Goal: Transaction & Acquisition: Book appointment/travel/reservation

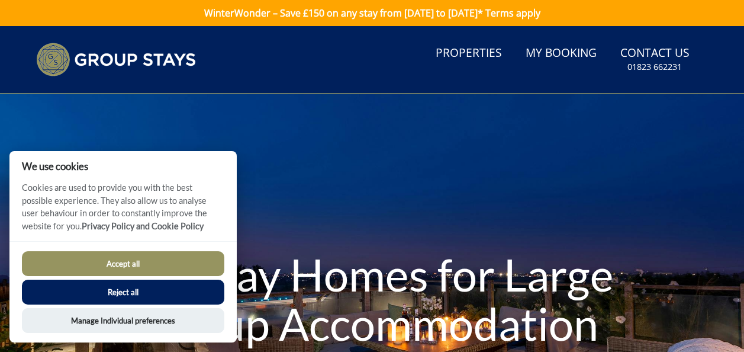
click at [147, 264] on button "Accept all" at bounding box center [123, 263] width 203 height 25
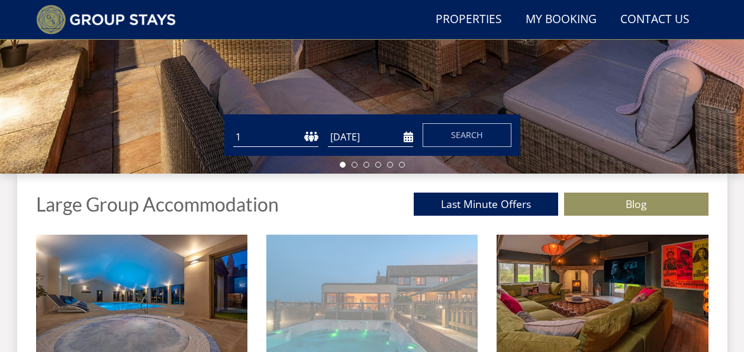
scroll to position [396, 0]
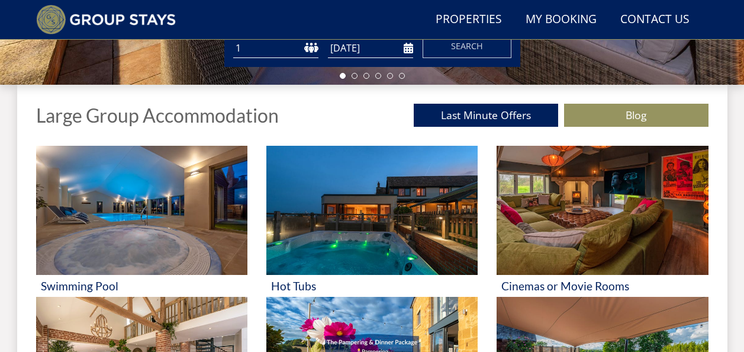
click at [280, 50] on select "1 2 3 4 5 6 7 8 9 10 11 12 13 14 15 16 17 18 19 20 21 22 23 24 25 26 27 28 29 3…" at bounding box center [275, 48] width 85 height 20
select select "20"
click at [233, 38] on select "1 2 3 4 5 6 7 8 9 10 11 12 13 14 15 16 17 18 19 20 21 22 23 24 25 26 27 28 29 3…" at bounding box center [275, 48] width 85 height 20
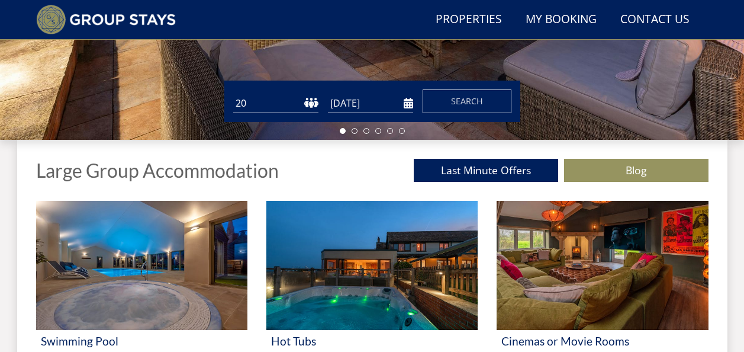
scroll to position [336, 0]
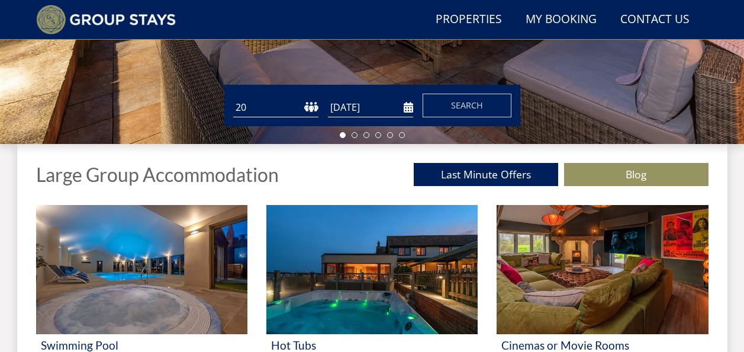
click at [406, 111] on input "[DATE]" at bounding box center [370, 108] width 85 height 20
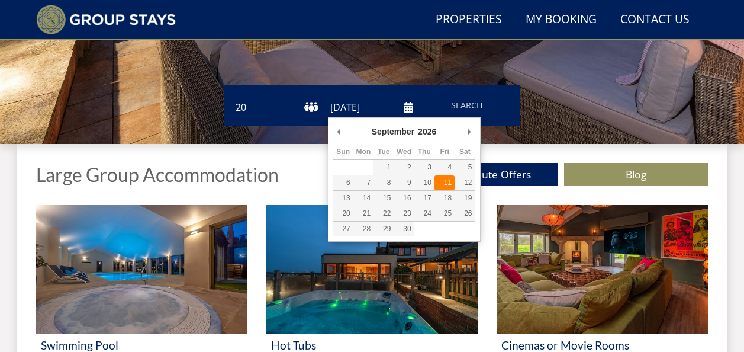
type input "[DATE]"
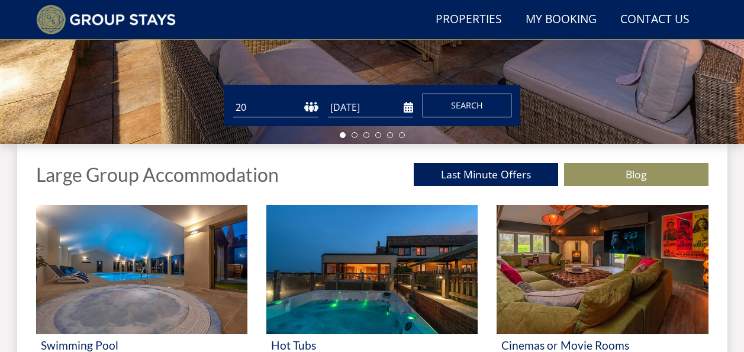
click at [460, 108] on span "Search" at bounding box center [467, 104] width 32 height 11
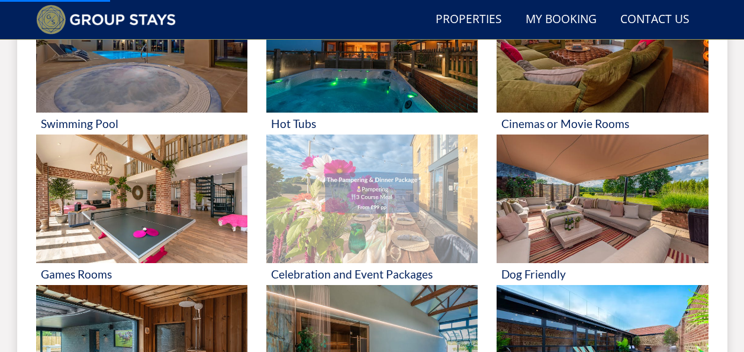
scroll to position [633, 0]
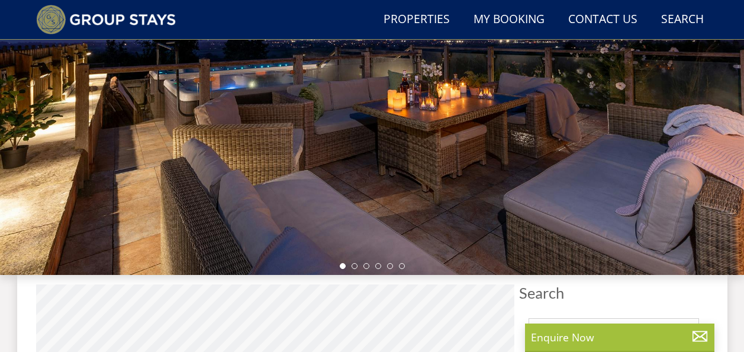
scroll to position [355, 0]
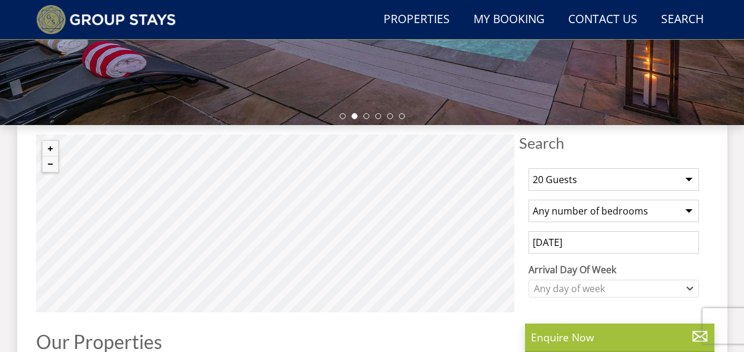
select select "20"
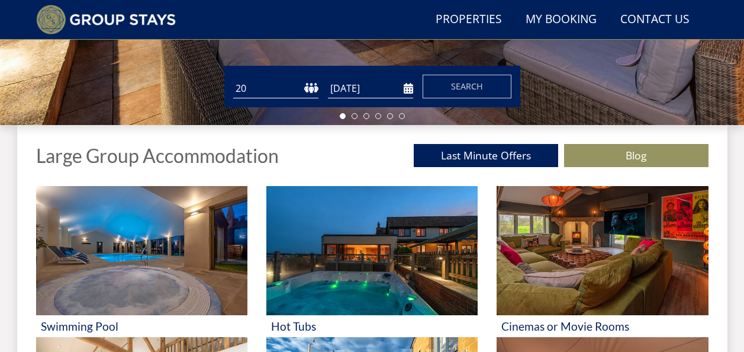
scroll to position [633, 0]
